Goal: Find contact information: Find contact information

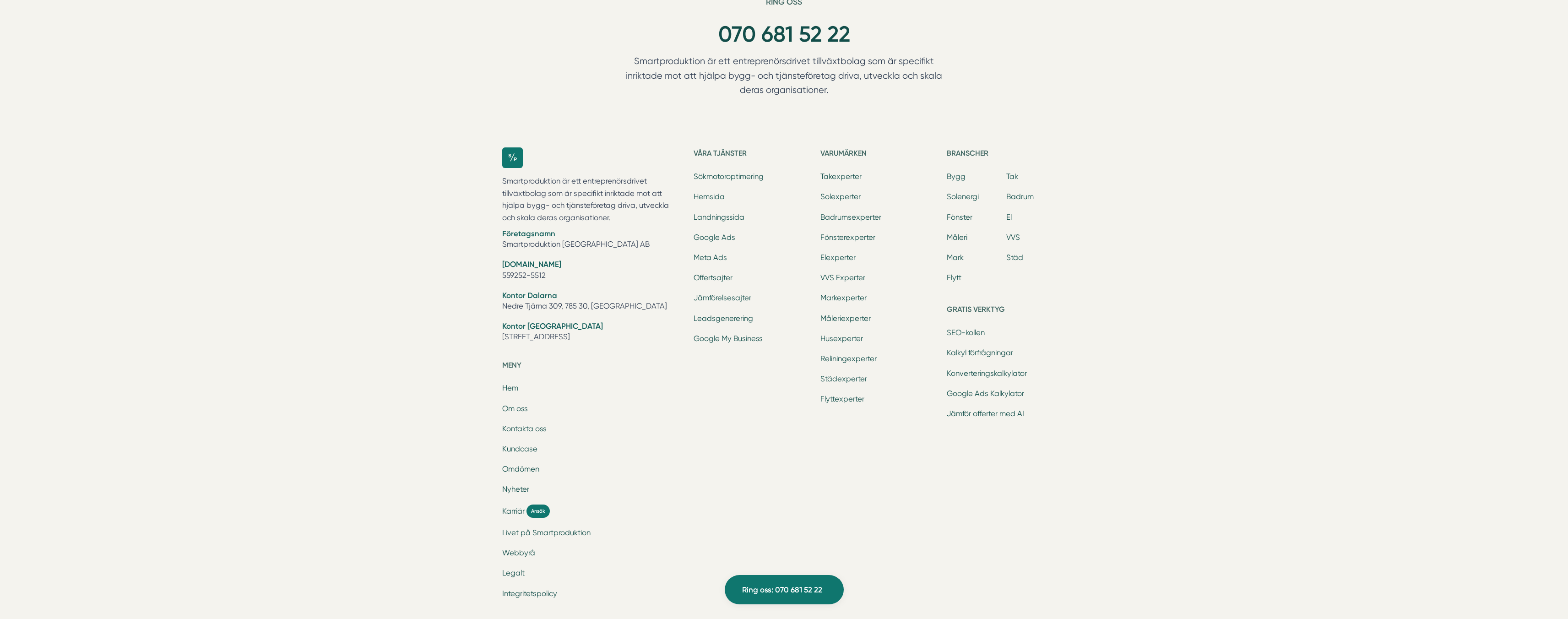
scroll to position [2863, 0]
click at [851, 214] on link "Badrumsexperter" at bounding box center [851, 215] width 61 height 9
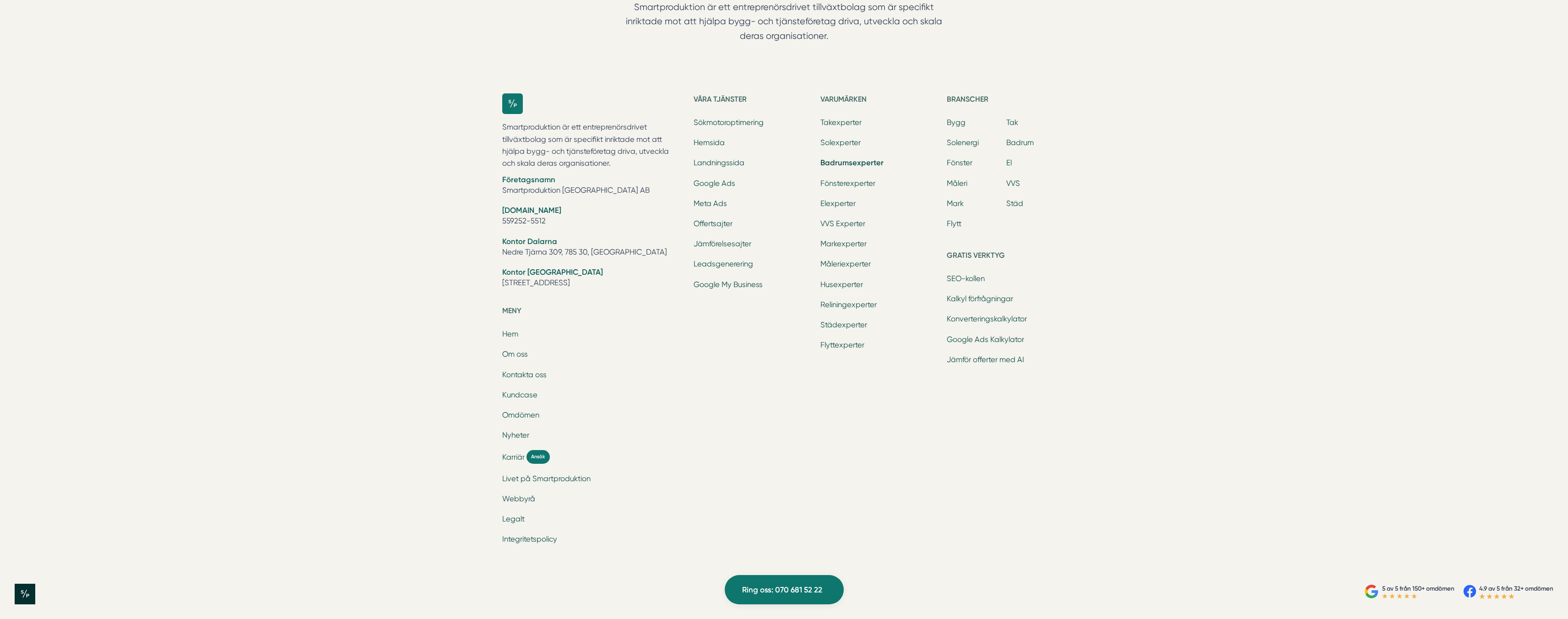
scroll to position [2320, 0]
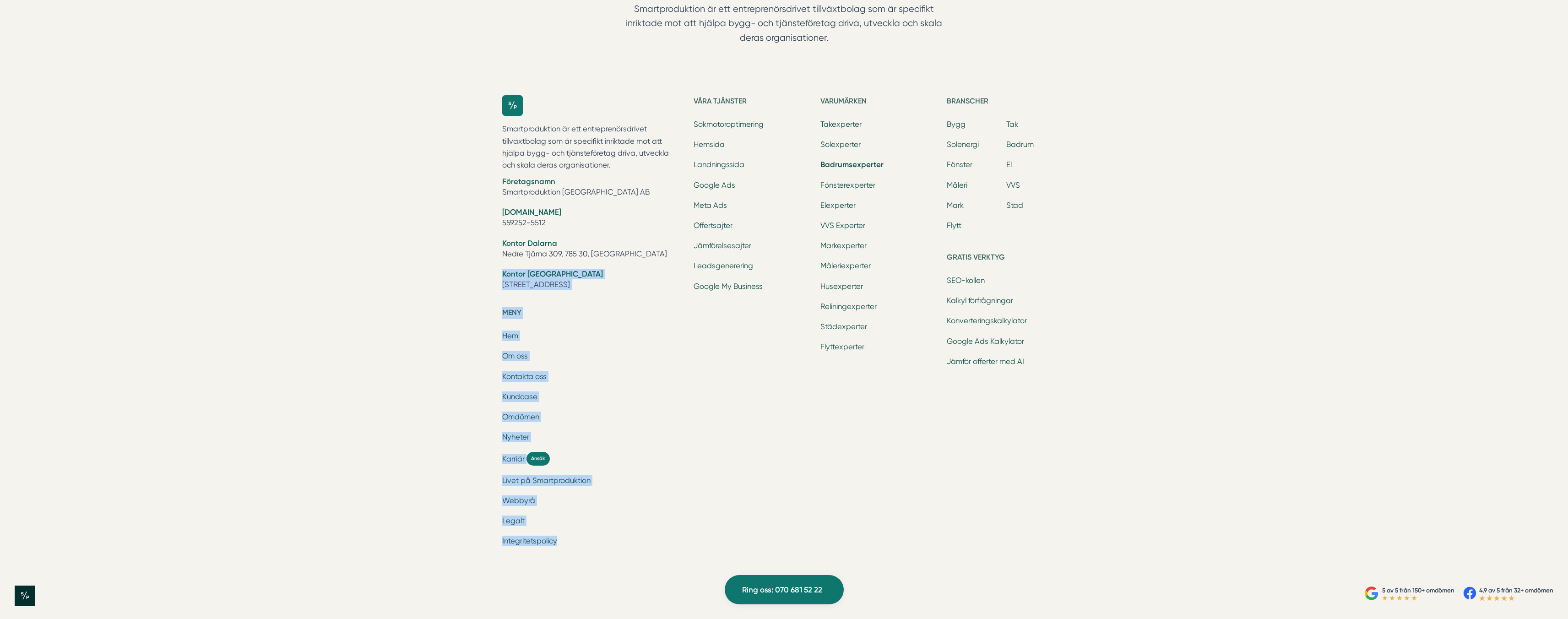
drag, startPoint x: 597, startPoint y: 544, endPoint x: 474, endPoint y: 249, distance: 319.6
click at [475, 251] on div "Ring oss 070 681 52 22 Smartproduktion är ett entreprenörsdrivet tillväxtbolag …" at bounding box center [784, 257] width 1568 height 626
click at [473, 243] on div "Ring oss 070 681 52 22 Smartproduktion är ett entreprenörsdrivet tillväxtbolag …" at bounding box center [784, 257] width 1568 height 626
drag, startPoint x: 551, startPoint y: 211, endPoint x: 624, endPoint y: 304, distance: 118.2
click at [624, 304] on div "Ring oss 070 681 52 22 Smartproduktion är ett entreprenörsdrivet tillväxtbolag …" at bounding box center [784, 257] width 1568 height 626
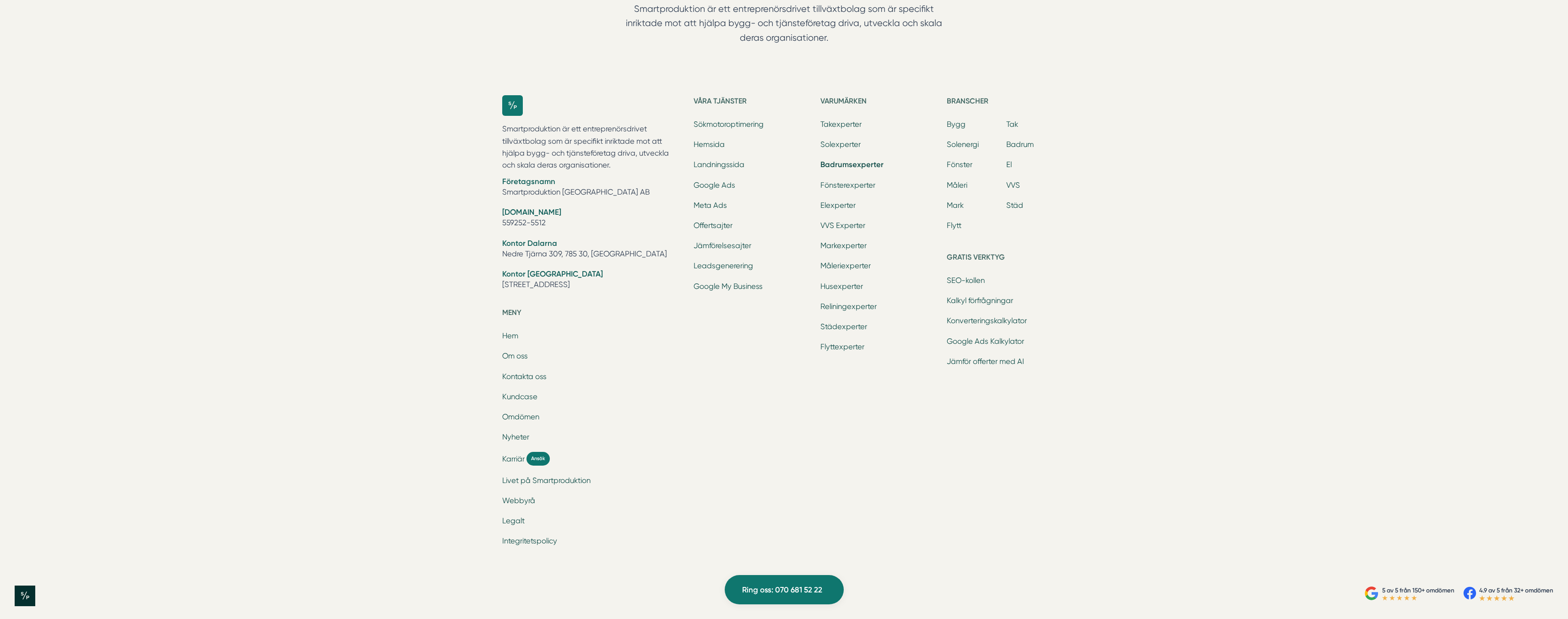
click at [626, 304] on div "Smartproduktion är ett entreprenörsdrivet tillväxtbolag som är specifikt inrikt…" at bounding box center [592, 200] width 181 height 211
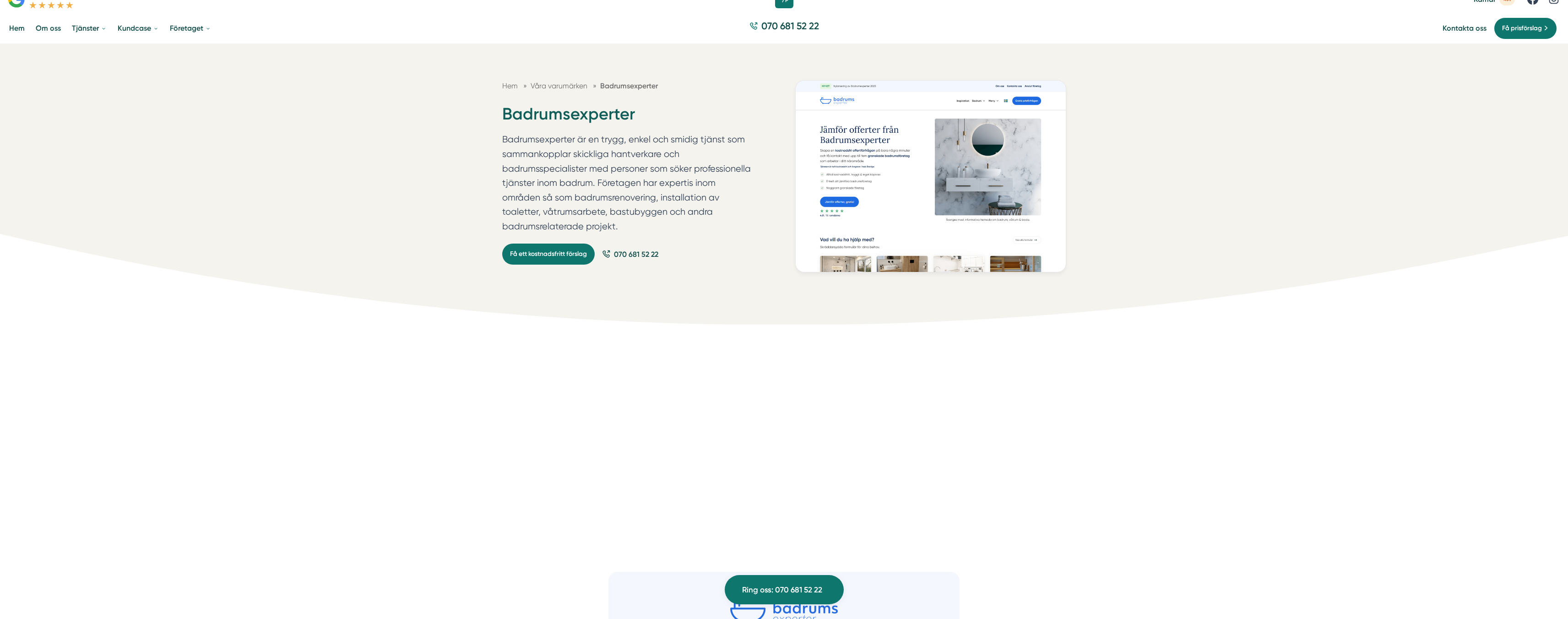
scroll to position [0, 0]
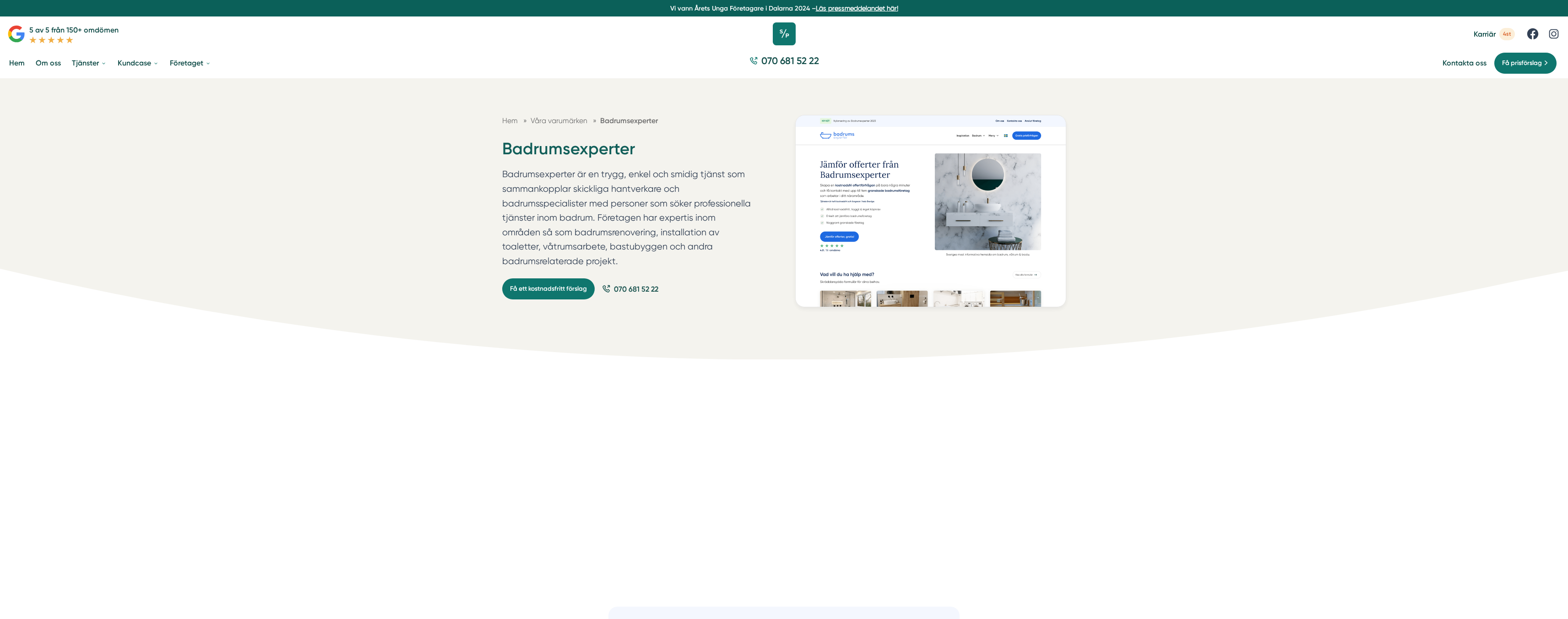
click at [787, 32] on icon at bounding box center [785, 34] width 23 height 23
